Goal: Find specific page/section: Find specific page/section

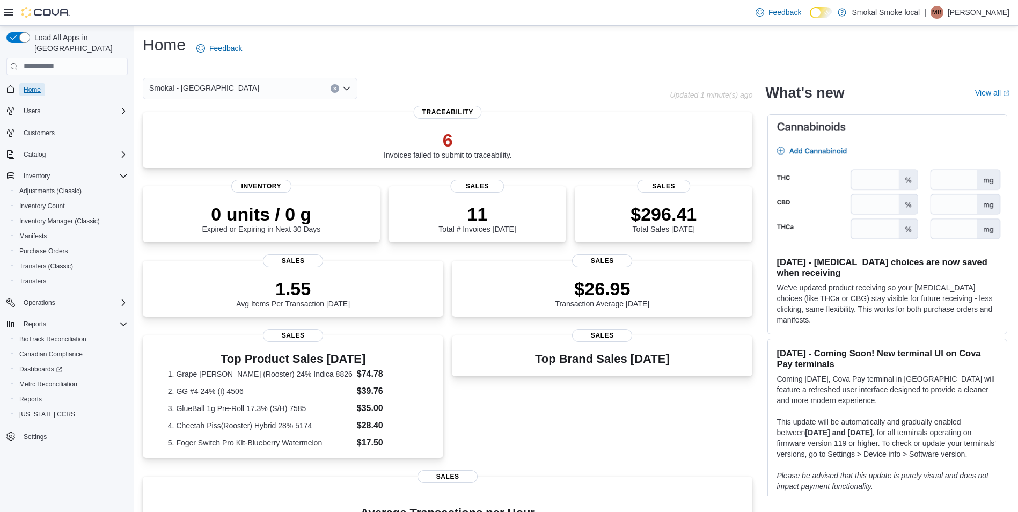
click at [25, 85] on span "Home" at bounding box center [32, 89] width 17 height 9
click at [224, 90] on div "Smokal - [GEOGRAPHIC_DATA]" at bounding box center [250, 88] width 215 height 21
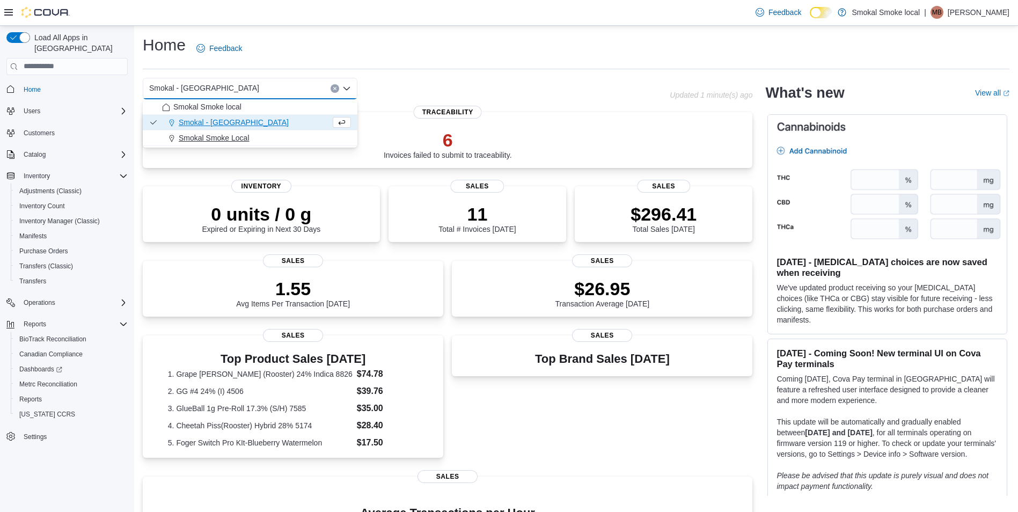
click at [202, 139] on span "Smokal Smoke Local" at bounding box center [214, 137] width 71 height 11
